Goal: Task Accomplishment & Management: Complete application form

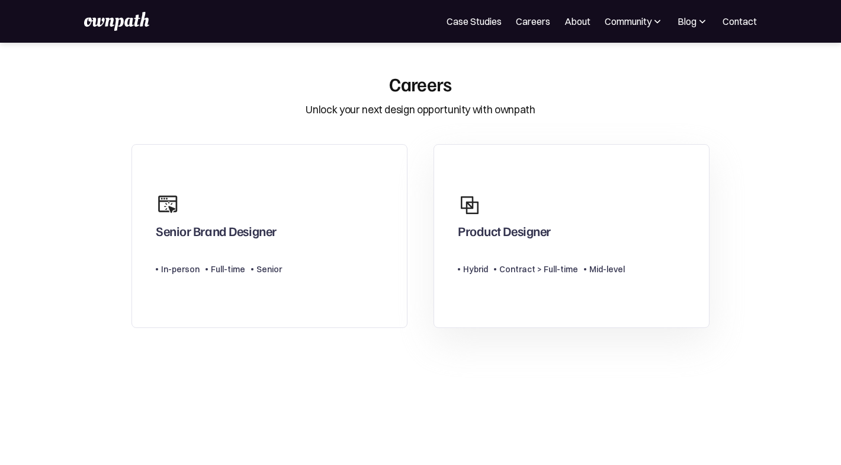
click at [518, 273] on div "Contract > Full-time" at bounding box center [538, 269] width 79 height 14
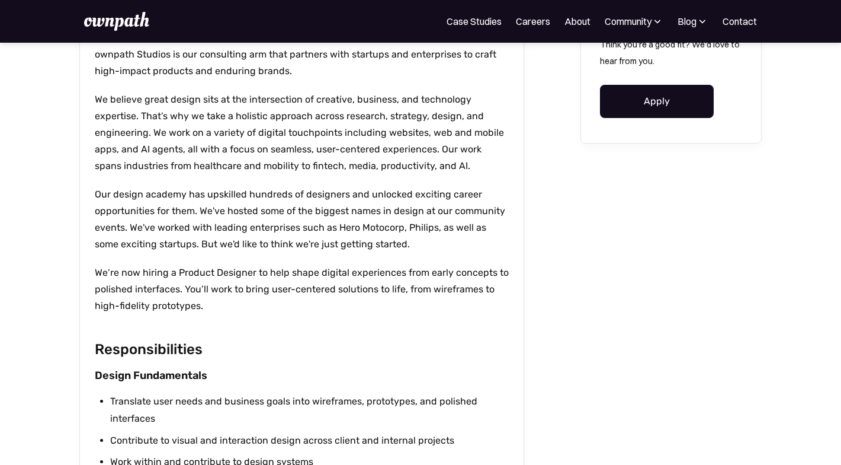
scroll to position [357, 0]
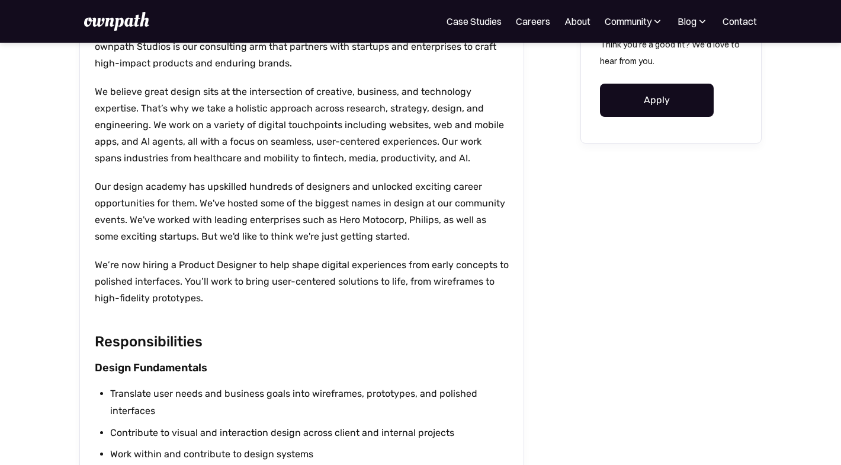
click at [625, 102] on link "Apply" at bounding box center [657, 100] width 114 height 33
